Goal: Find specific page/section

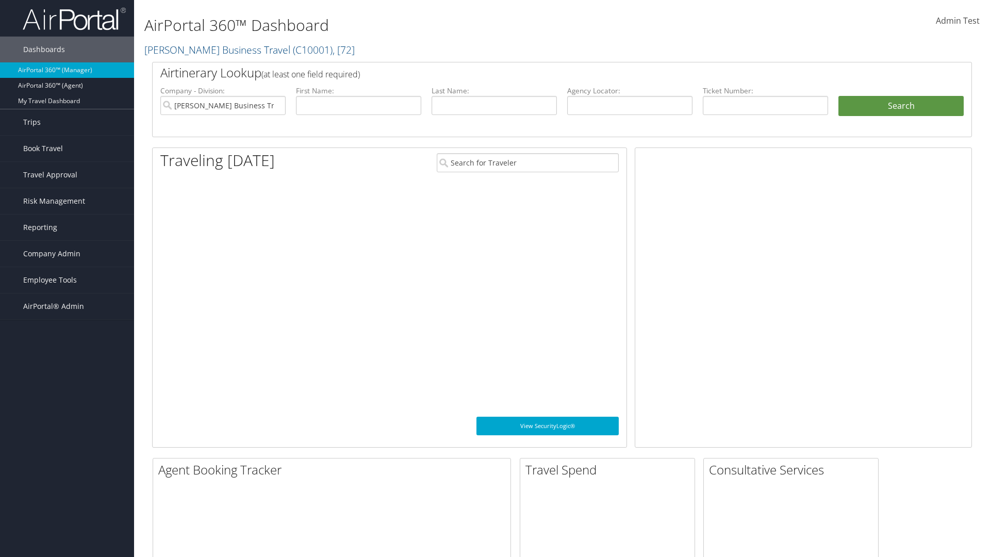
click at [67, 254] on span "Company Admin" at bounding box center [51, 254] width 57 height 26
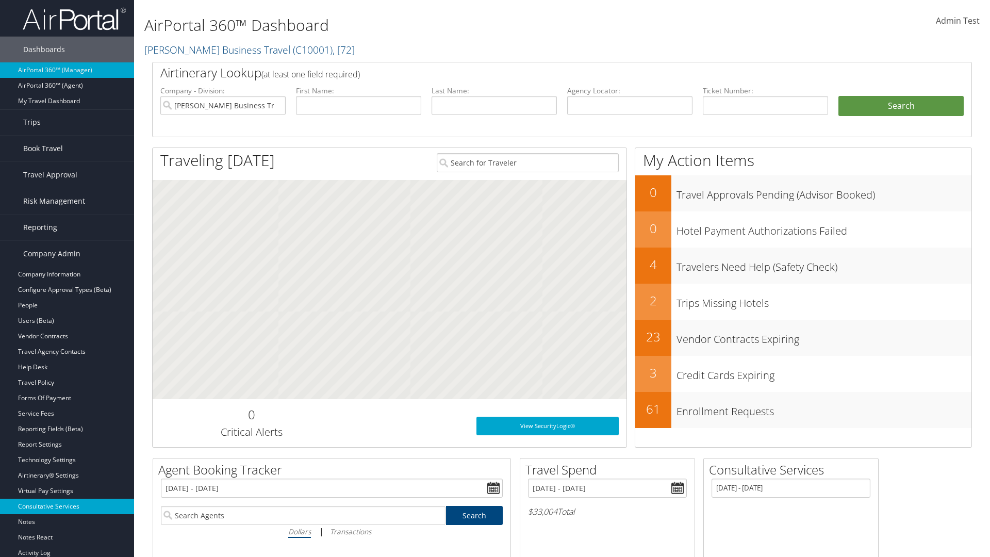
click at [67, 506] on link "Consultative Services" at bounding box center [67, 505] width 134 height 15
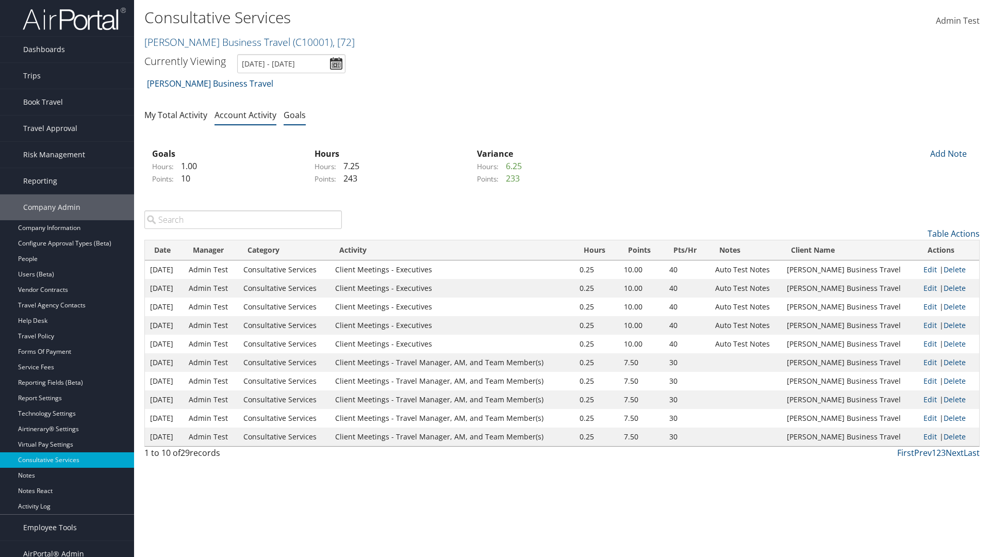
click at [294, 114] on link "Goals" at bounding box center [295, 114] width 22 height 11
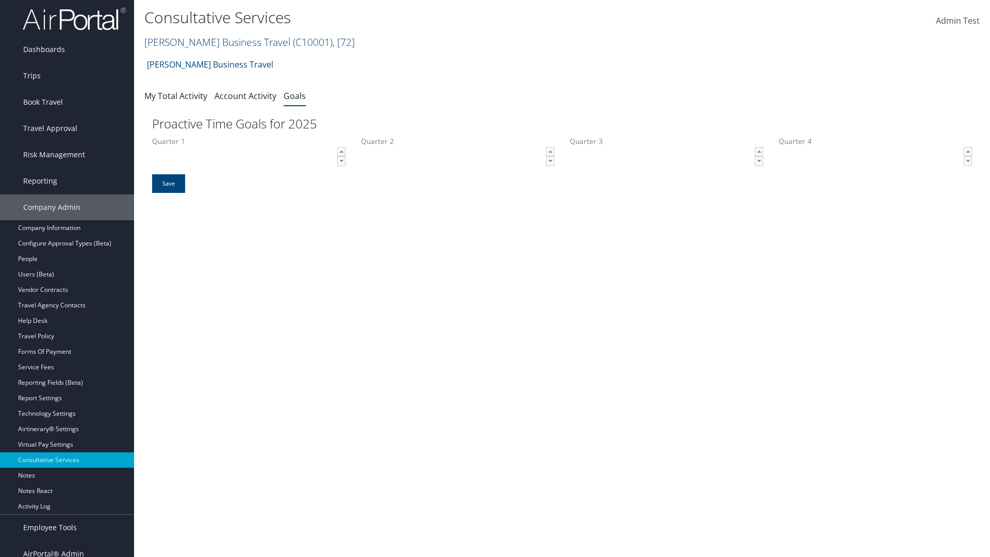
click at [212, 42] on link "[PERSON_NAME] Business Travel ( C10001 ) , [ 72 ]" at bounding box center [249, 42] width 210 height 14
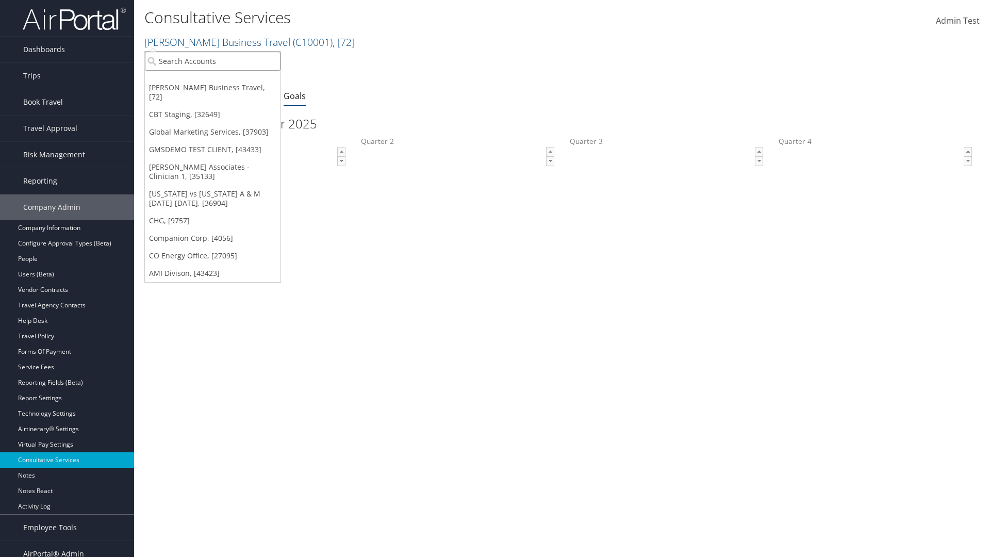
click at [212, 61] on input "search" at bounding box center [213, 61] width 136 height 19
type input "Global Marketing Services"
click at [222, 80] on div "Global Marketing Services (301946), [37903]" at bounding box center [222, 79] width 166 height 9
